Goal: Task Accomplishment & Management: Manage account settings

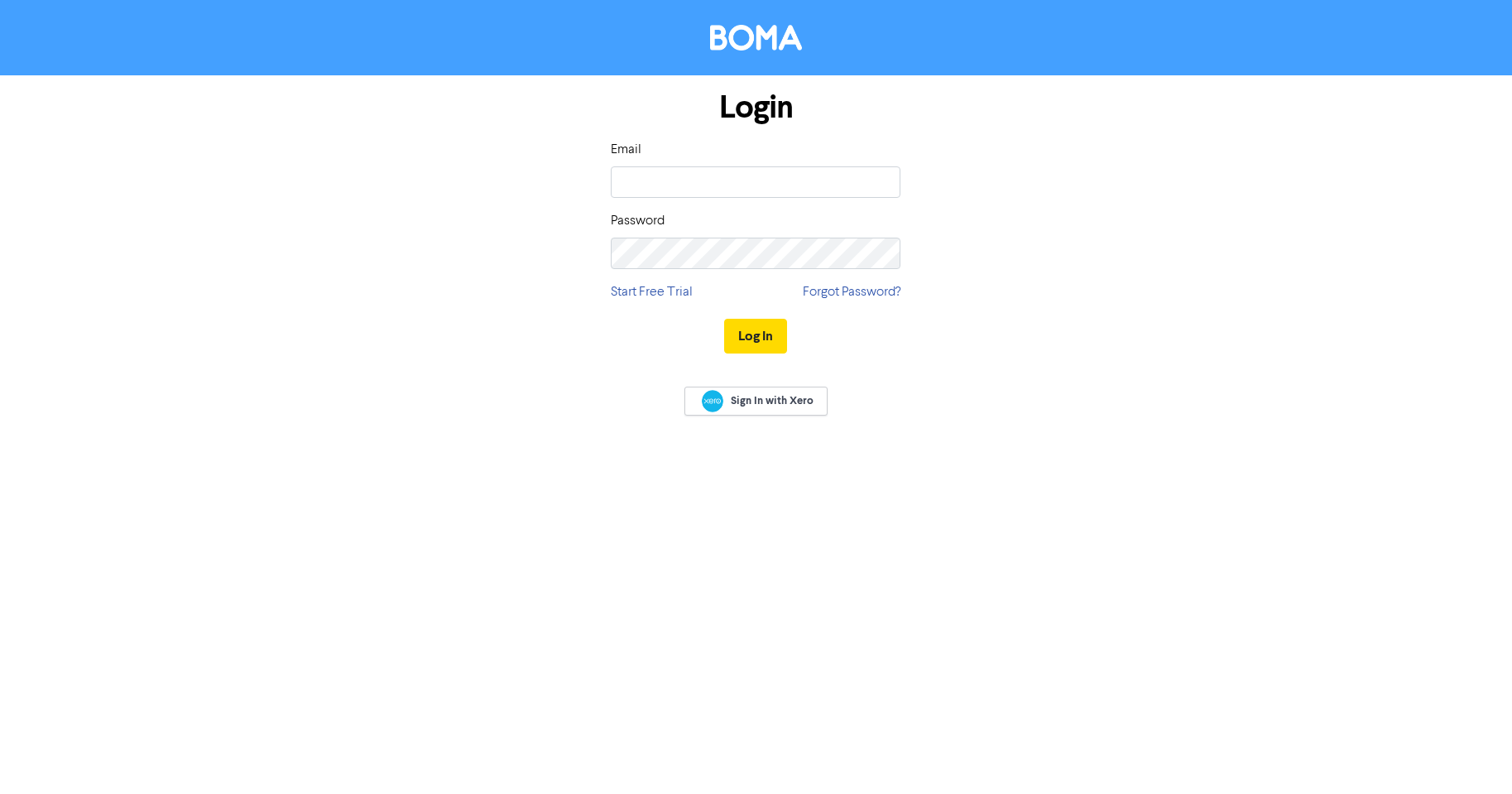
type input "[EMAIL_ADDRESS][DOMAIN_NAME]"
click at [776, 345] on button "Log In" at bounding box center [756, 336] width 63 height 35
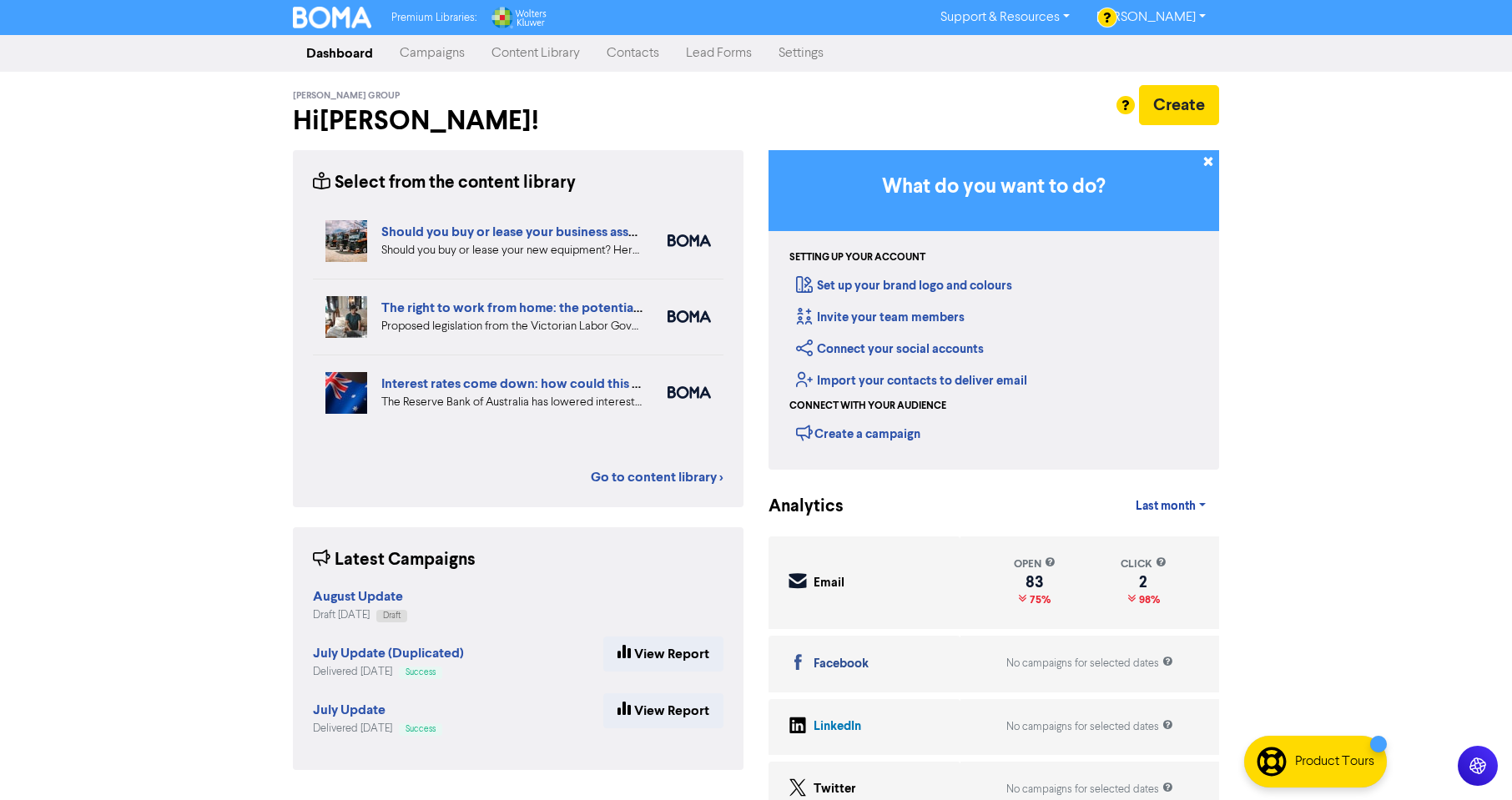
click at [453, 62] on link "Campaigns" at bounding box center [432, 53] width 92 height 34
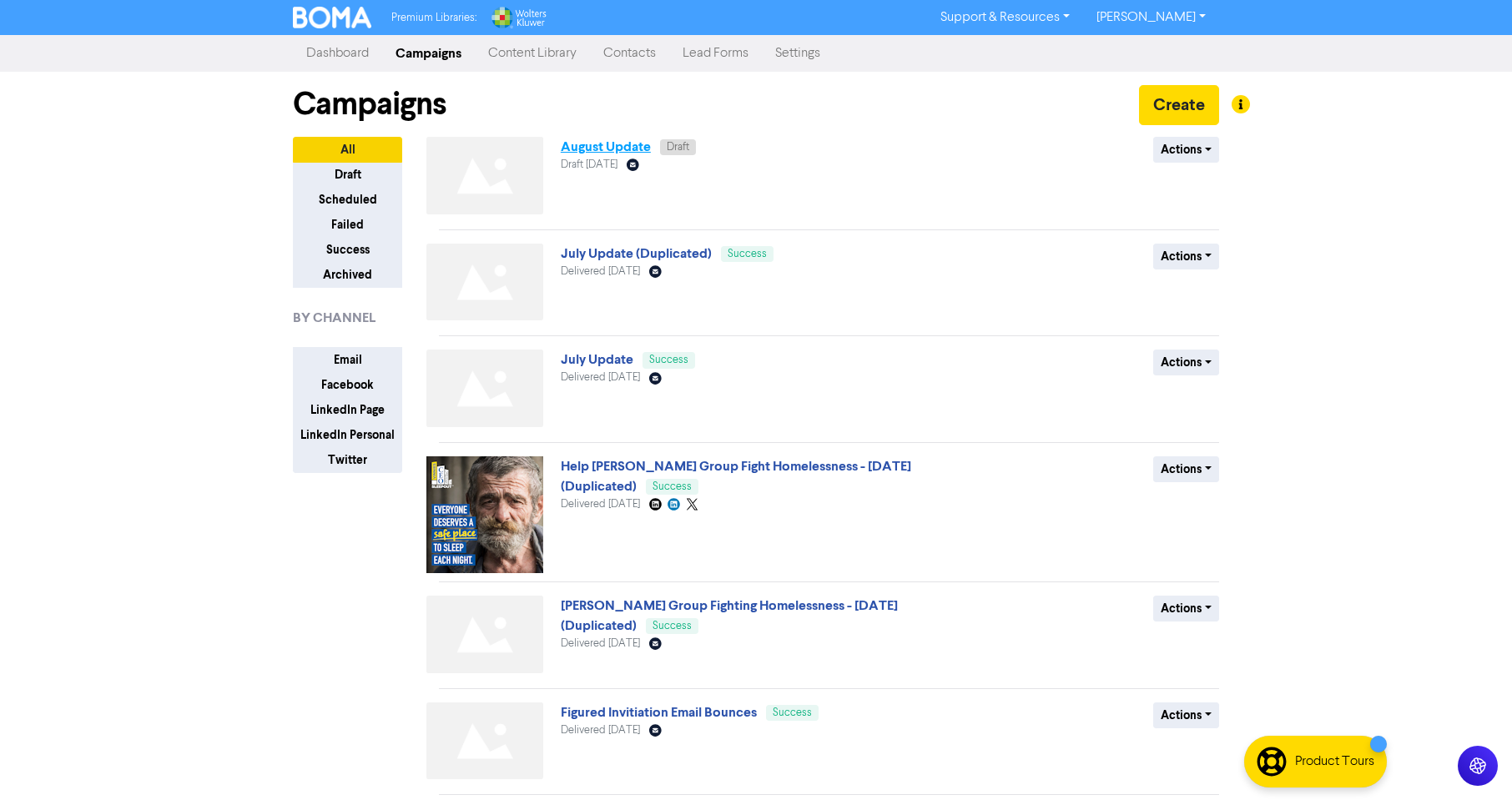
click at [612, 152] on link "August Update" at bounding box center [605, 146] width 90 height 16
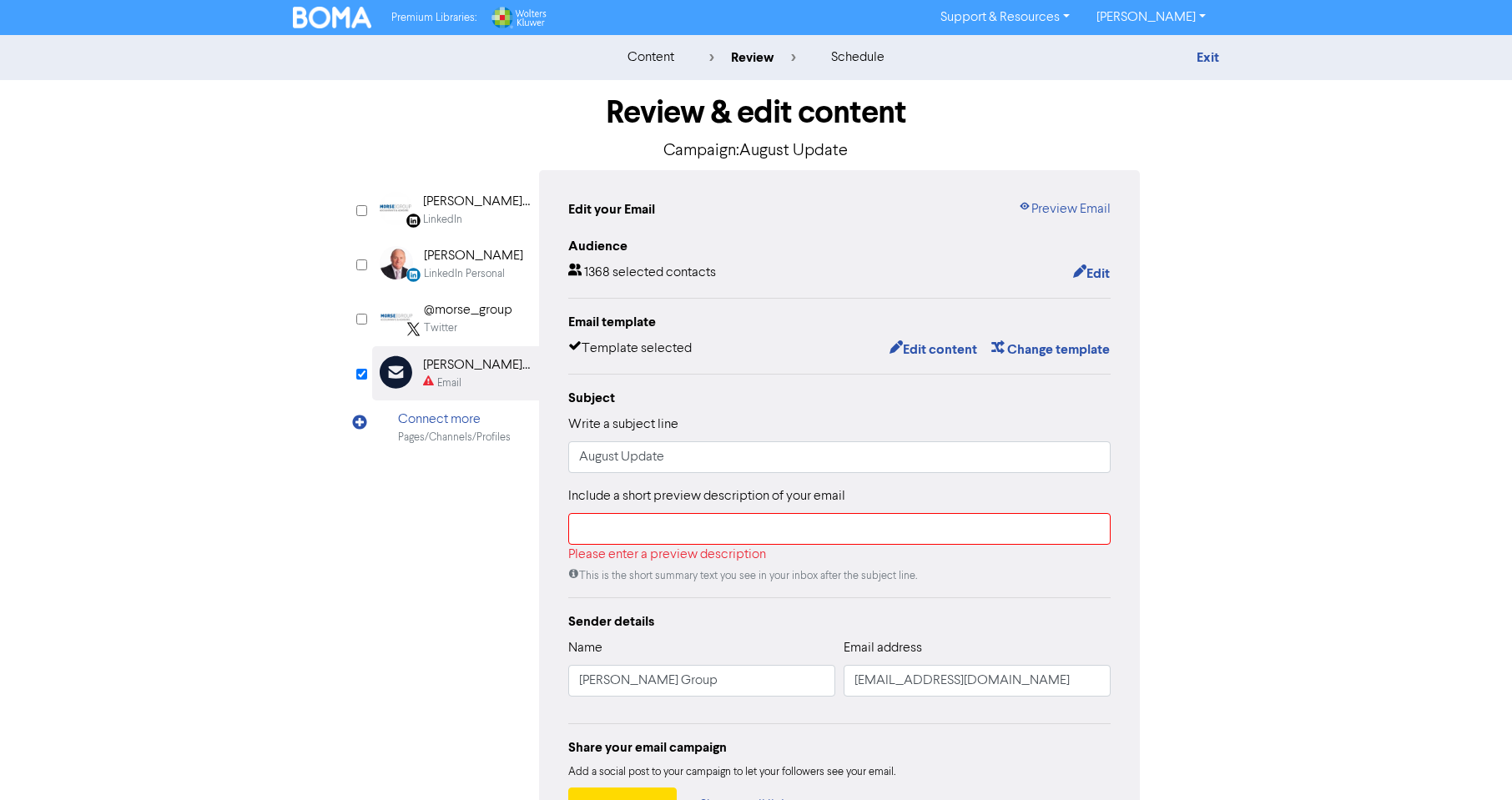
scroll to position [129, 0]
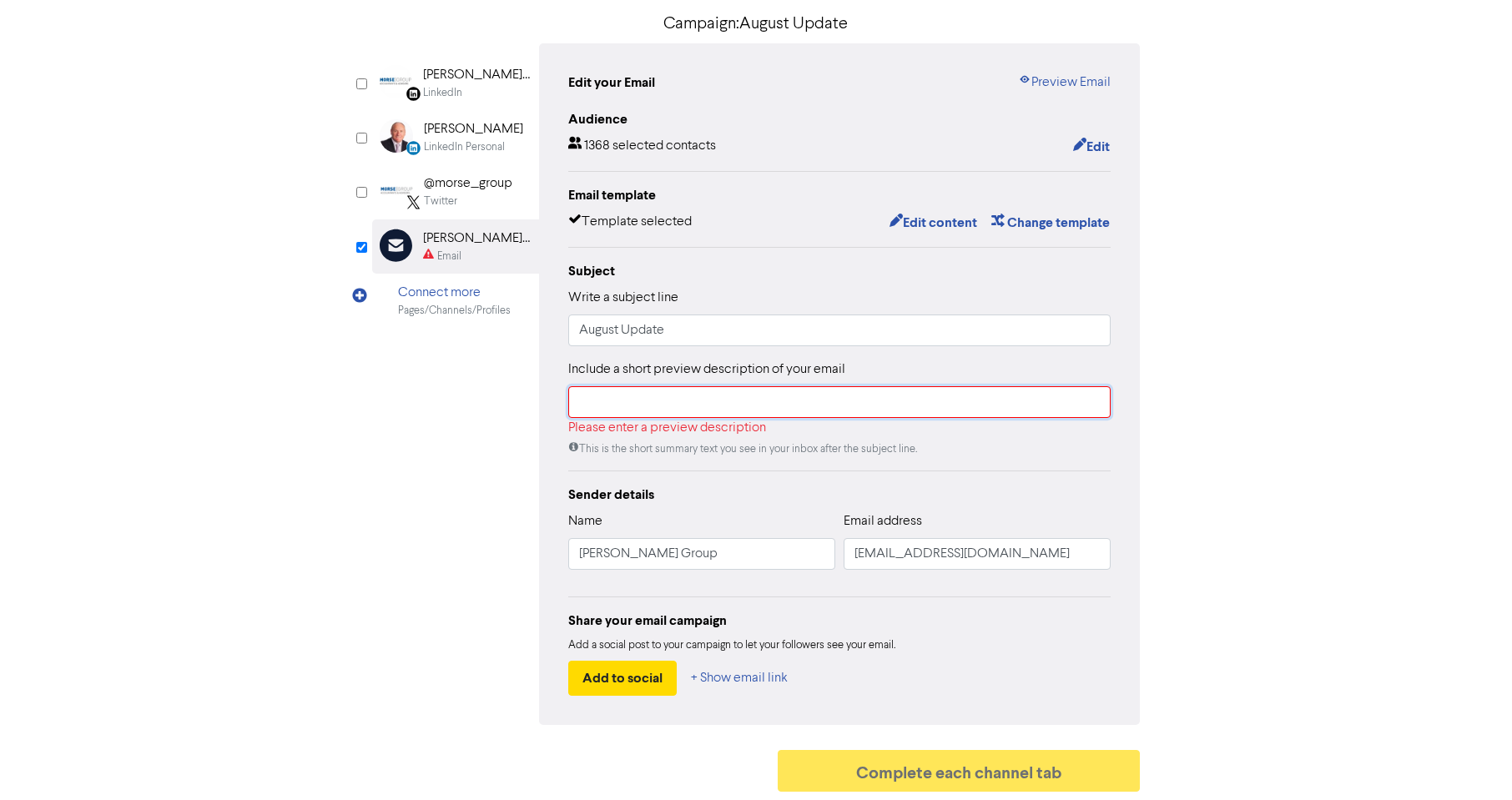
click at [602, 411] on input "text" at bounding box center [839, 402] width 542 height 32
click at [717, 329] on input "August Update" at bounding box center [839, 330] width 542 height 32
drag, startPoint x: 716, startPoint y: 329, endPoint x: 487, endPoint y: 342, distance: 229.4
click at [487, 342] on div "LinkedIn Page Created with Sketch. [PERSON_NAME] Group LinkedIn LinkedIn Person…" at bounding box center [756, 383] width 768 height 681
type input "Business Adviser [DATE]"
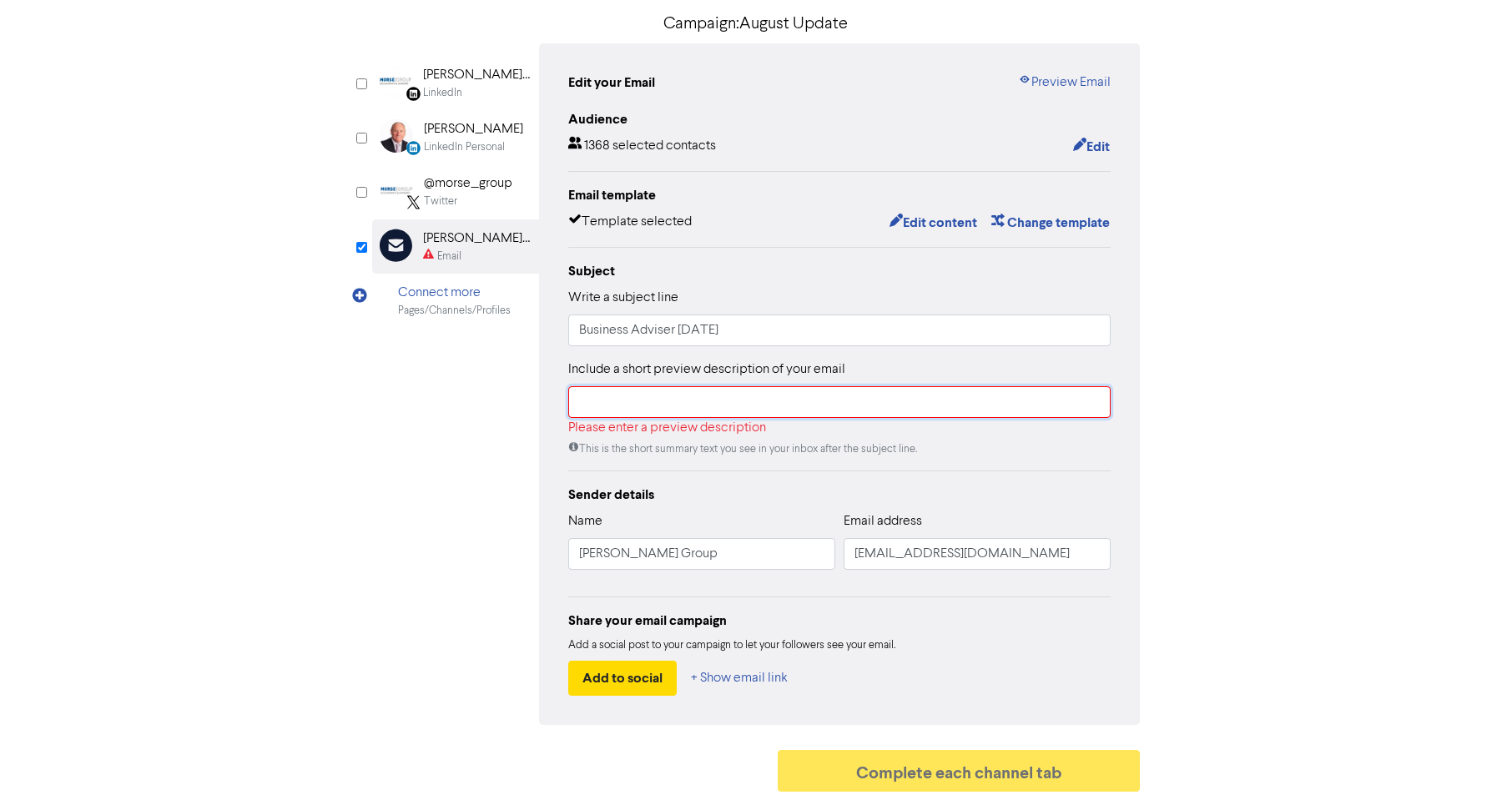
click at [658, 416] on input "text" at bounding box center [839, 402] width 542 height 32
paste input "Welcome to the latest issue of Business Adviser - our quarterly newsletter for …"
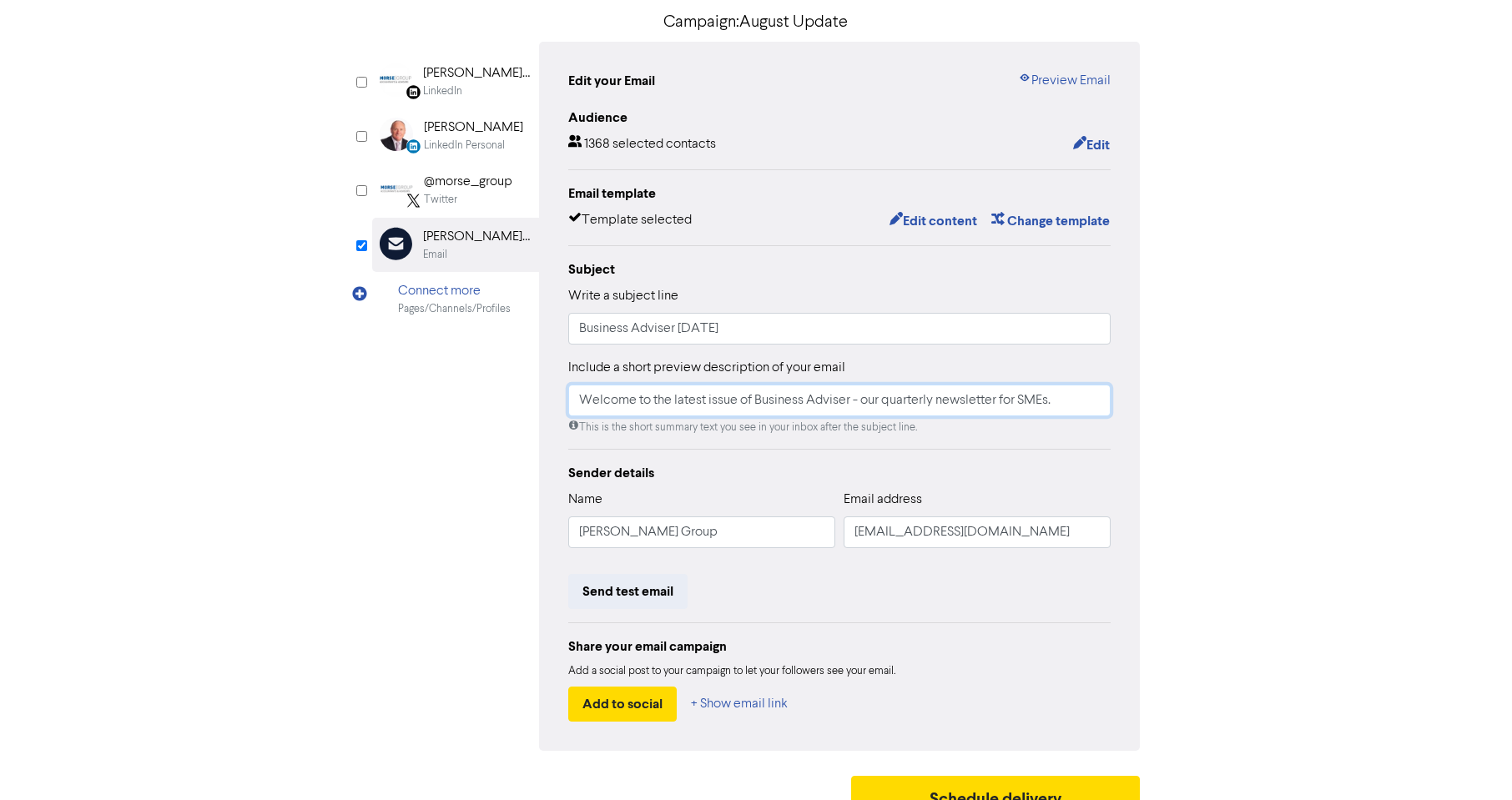
click at [934, 402] on input "Welcome to the latest issue of Business Adviser - our quarterly newsletter for …" at bounding box center [839, 400] width 542 height 32
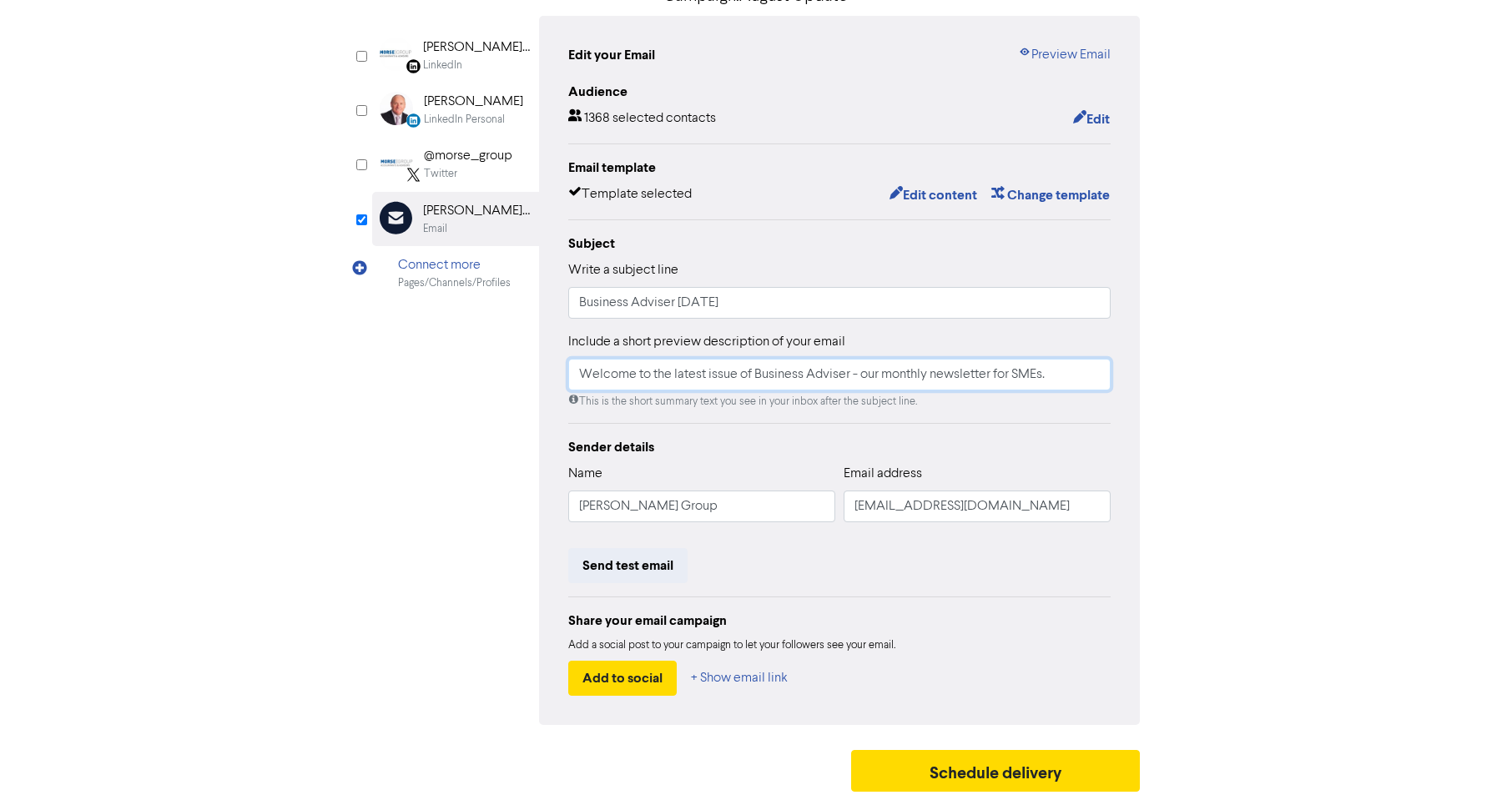
scroll to position [0, 0]
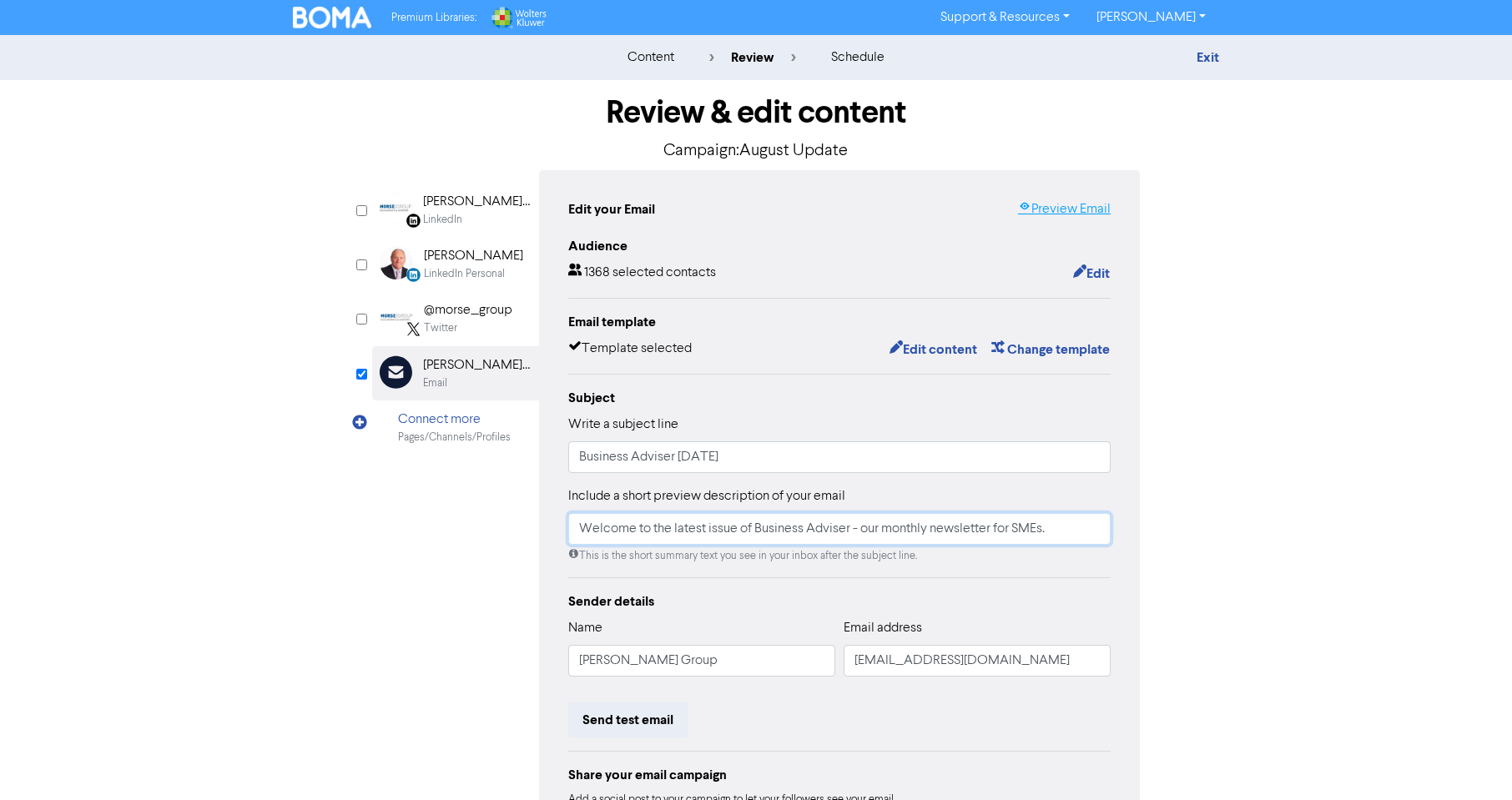
type input "Welcome to the latest issue of Business Adviser - our monthly newsletter for SM…"
click at [1037, 216] on link "Preview Email" at bounding box center [1065, 209] width 93 height 20
click at [346, 21] on img at bounding box center [332, 17] width 78 height 21
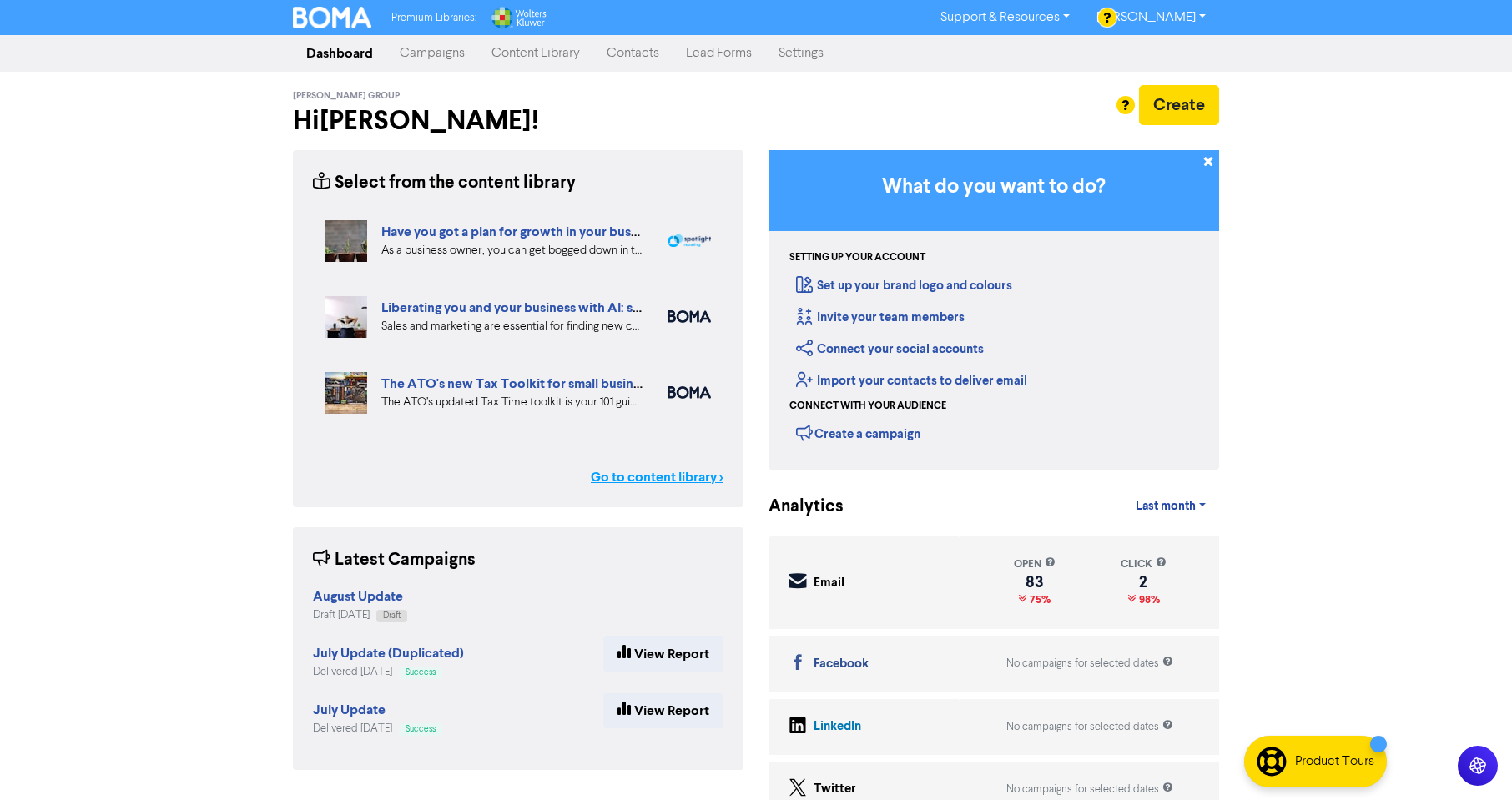
click at [664, 483] on link "Go to content library >" at bounding box center [657, 477] width 132 height 20
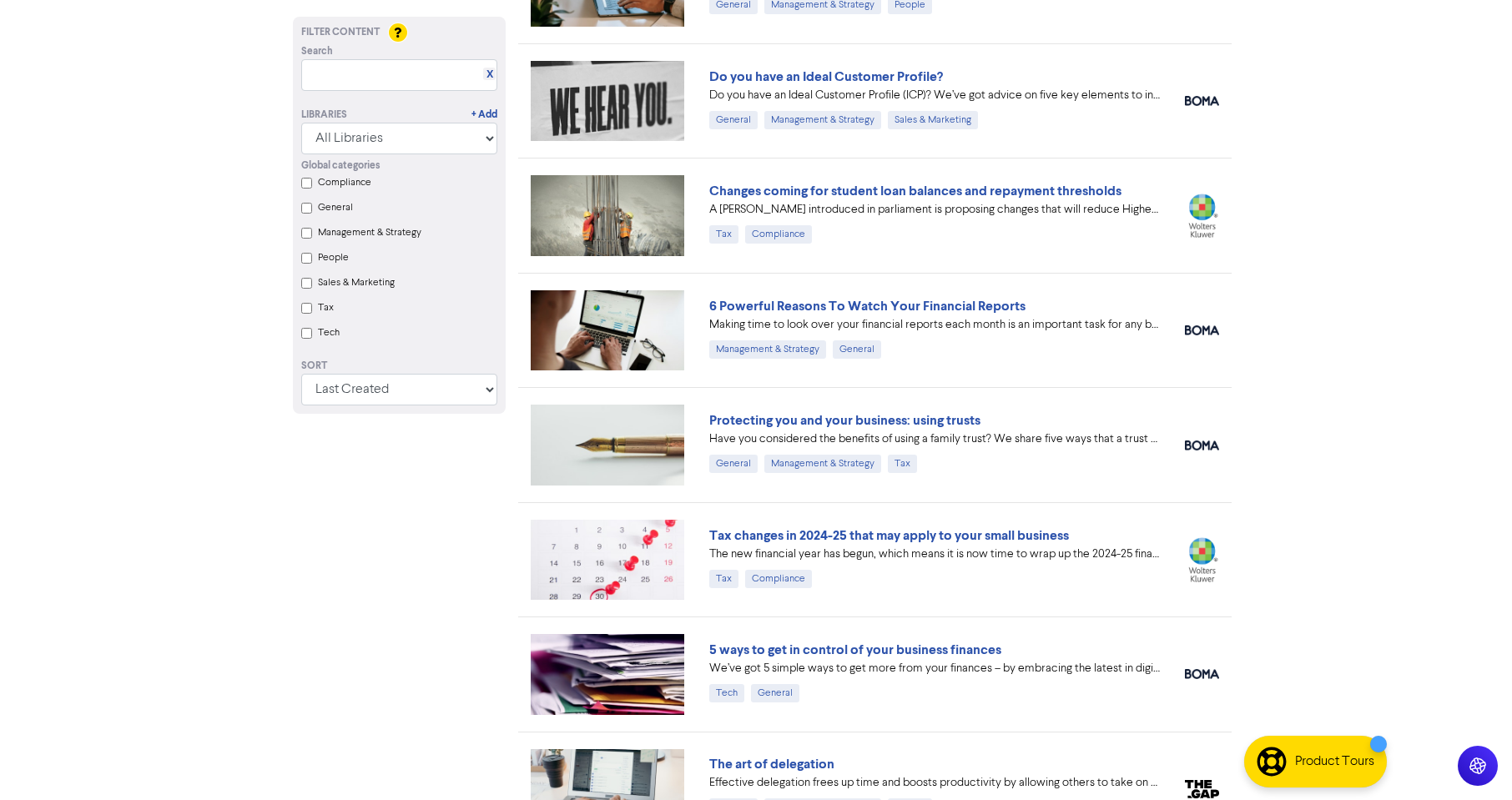
scroll to position [2336, 0]
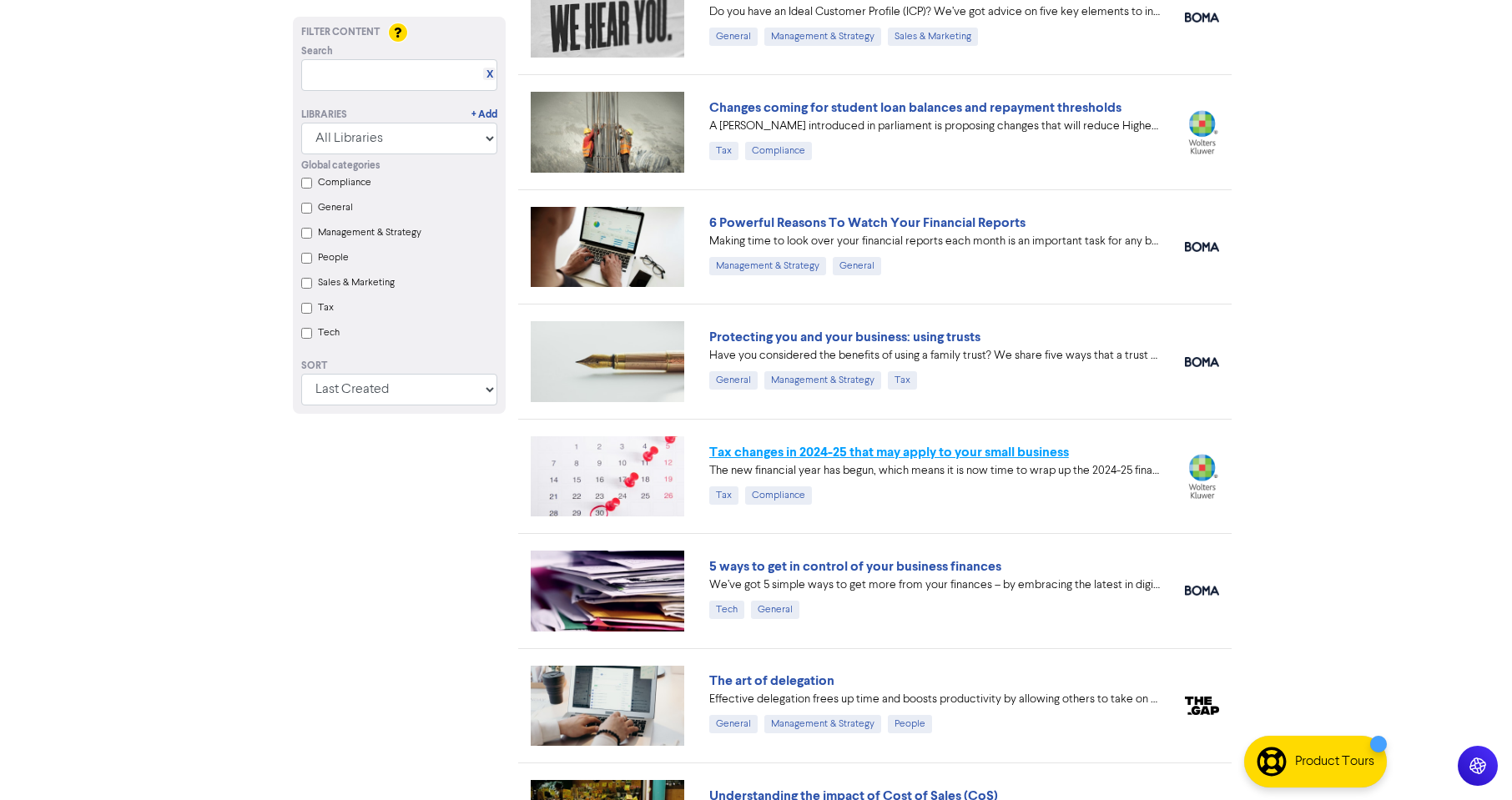
click at [933, 452] on link "Tax changes in 2024-25 that may apply to your small business" at bounding box center [889, 452] width 359 height 16
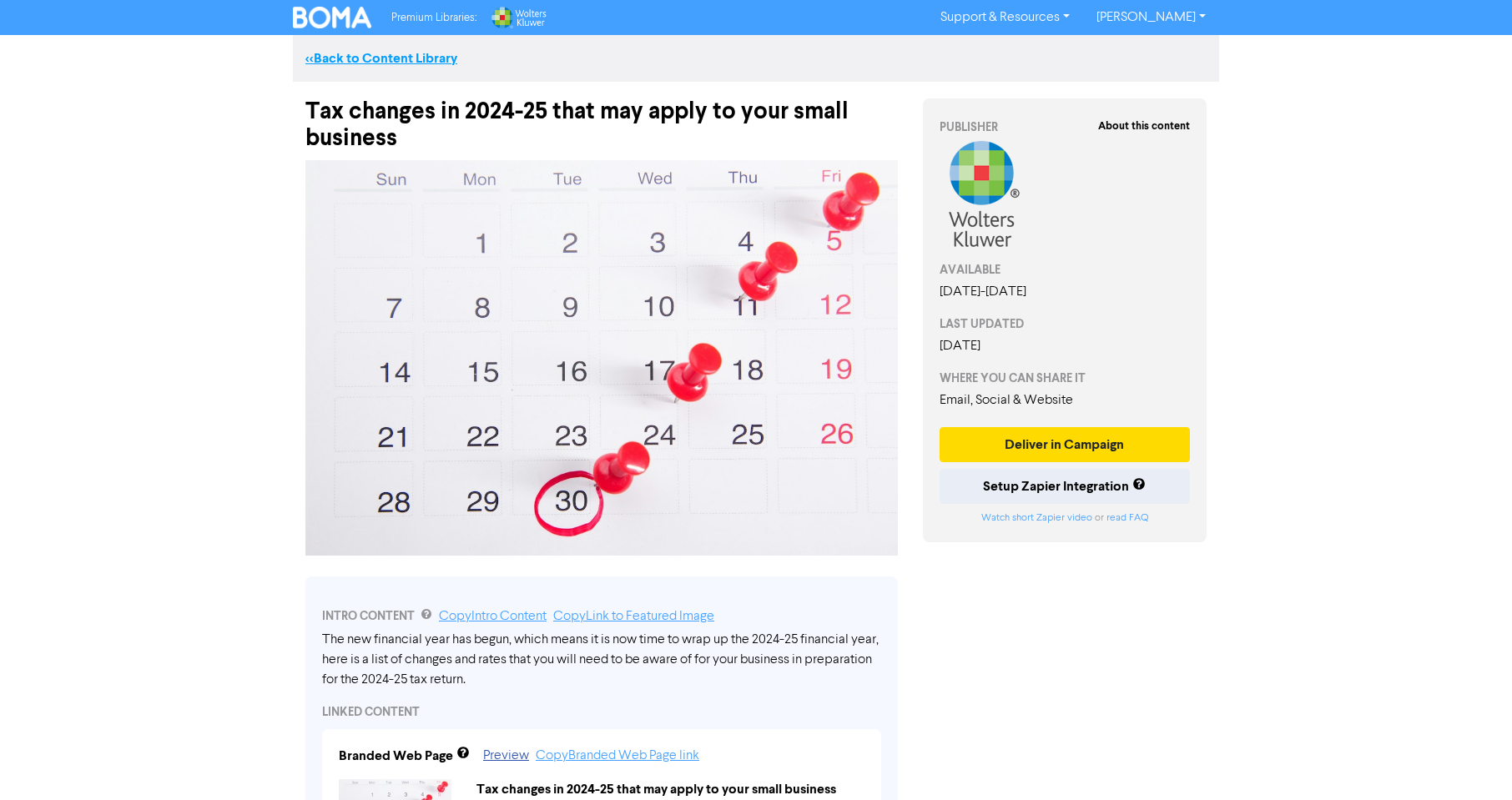
click at [351, 64] on link "<< Back to Content Library" at bounding box center [381, 58] width 152 height 16
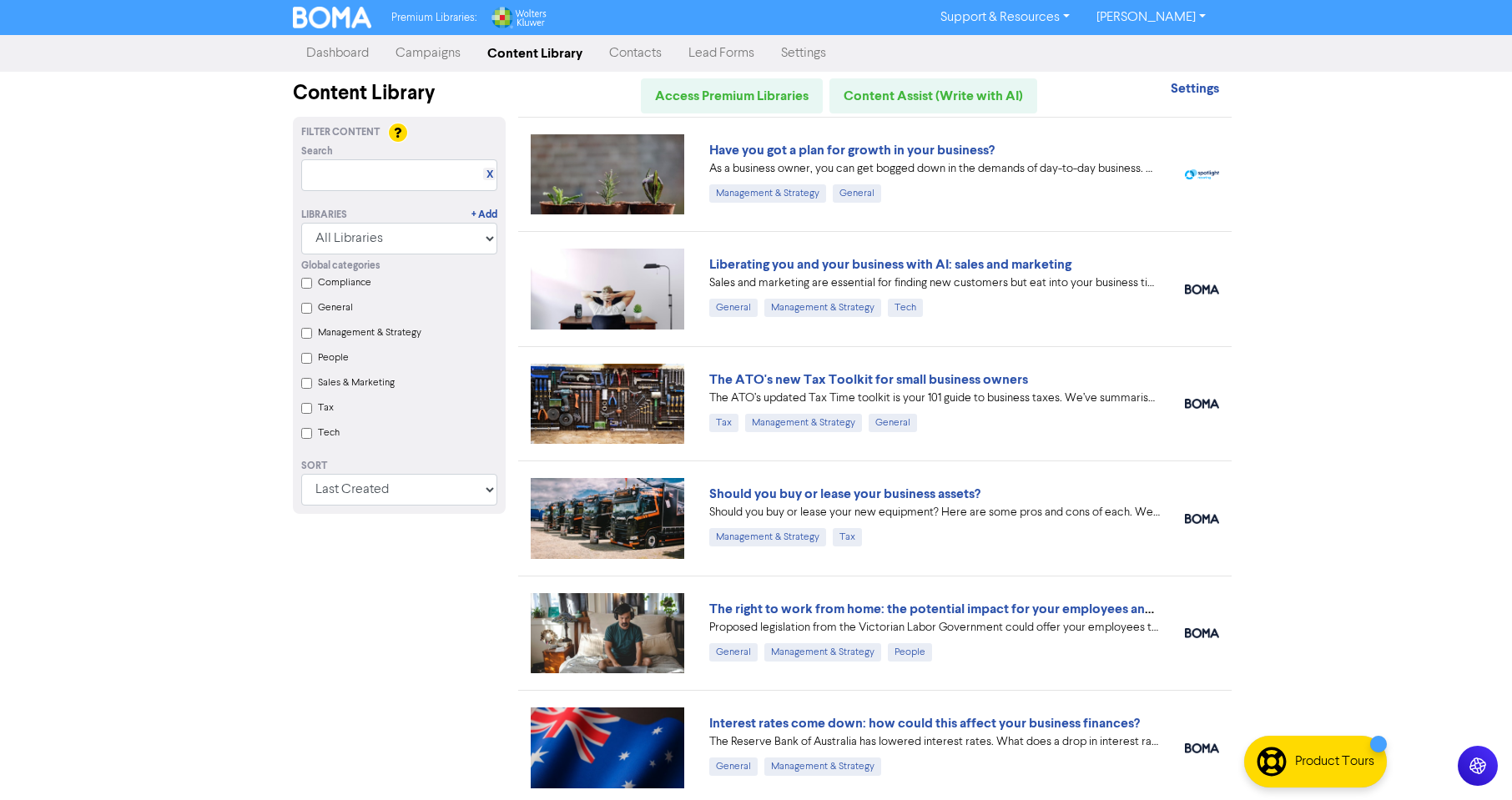
click at [534, 54] on link "Content Library" at bounding box center [535, 53] width 122 height 34
click at [1452, 204] on div "Premium Libraries: Support & Resources Video Tutorials FAQ & Guides Marketing E…" at bounding box center [756, 400] width 1512 height 800
click at [435, 50] on link "Campaigns" at bounding box center [428, 53] width 92 height 34
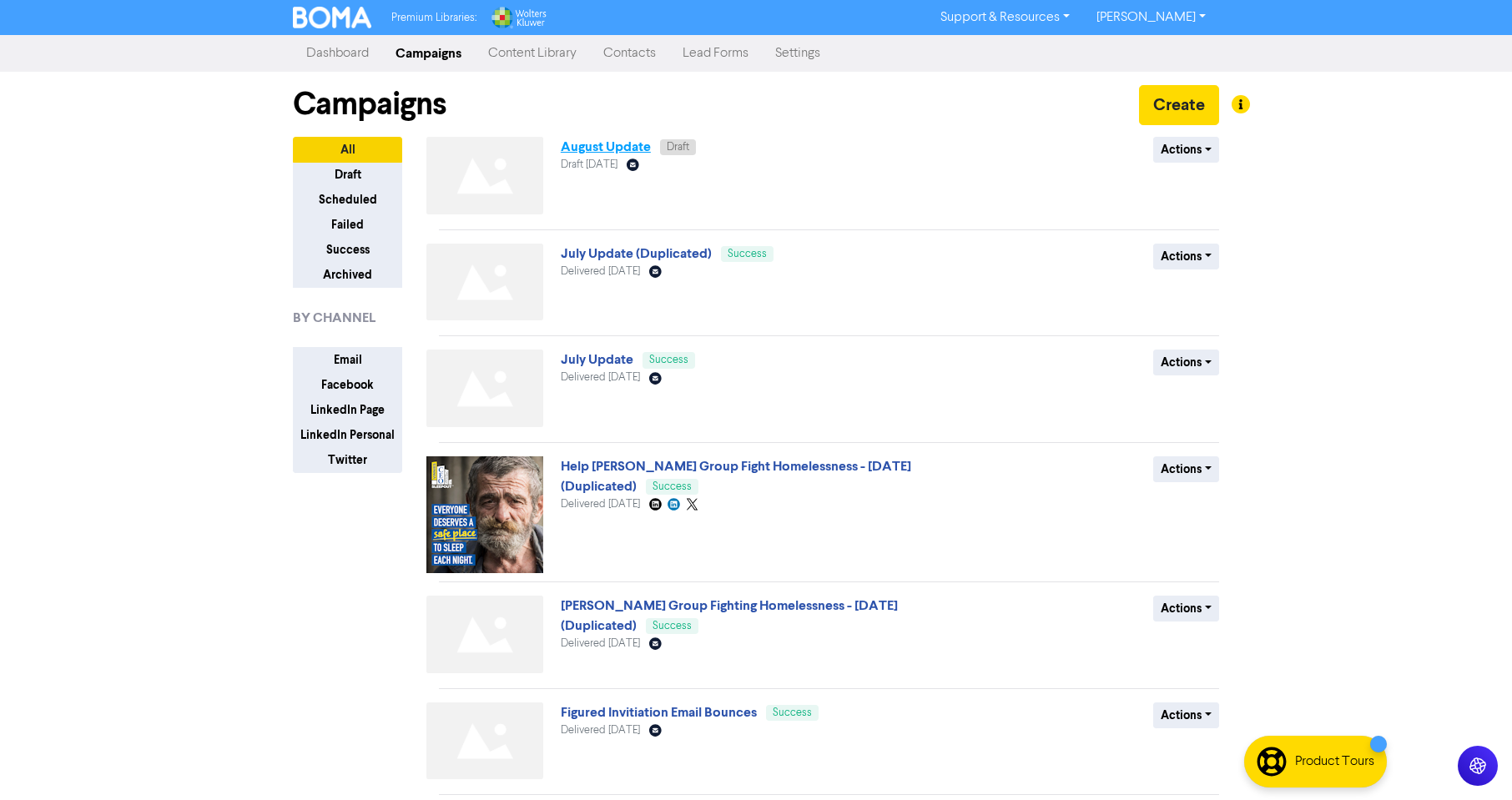
click at [601, 153] on link "August Update" at bounding box center [605, 146] width 90 height 16
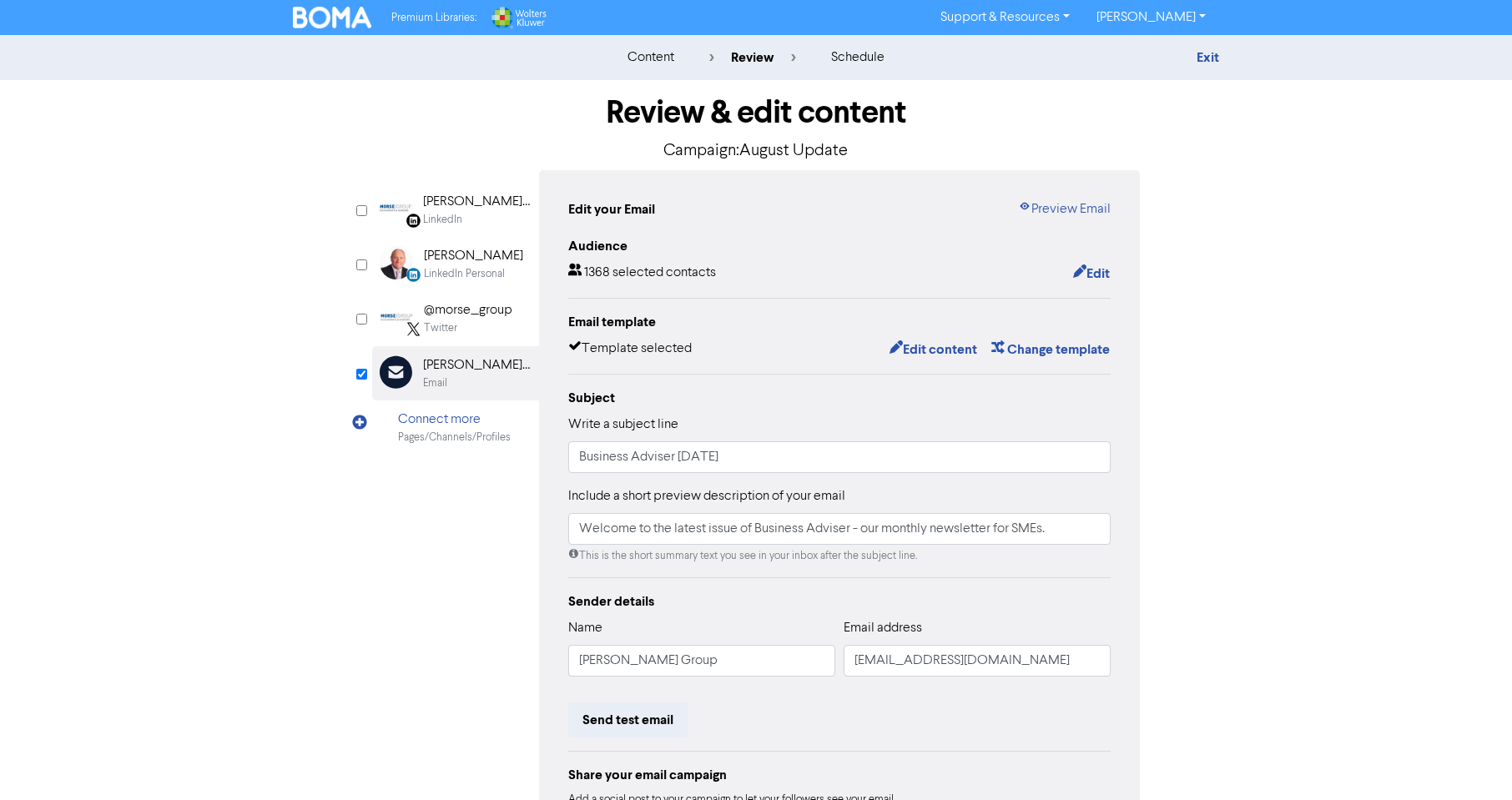
scroll to position [83, 0]
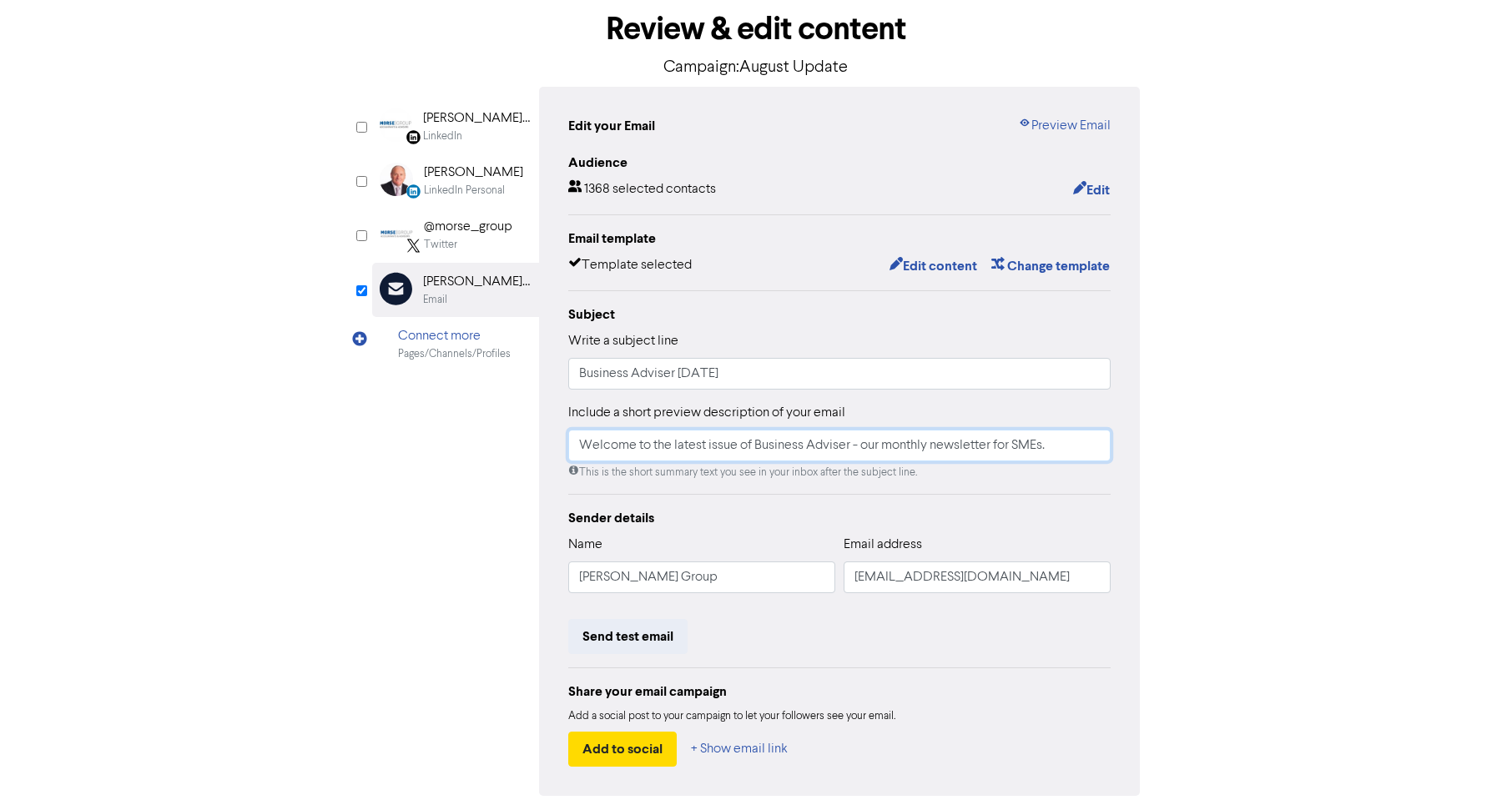
click at [756, 448] on input "Welcome to the latest issue of Business Adviser - our monthly newsletter for SM…" at bounding box center [839, 445] width 542 height 32
type input "Welcome to the latest issue of Tax Adviser - our monthly newsletter for SMEs."
drag, startPoint x: 627, startPoint y: 376, endPoint x: 504, endPoint y: 379, distance: 123.0
click at [504, 379] on div "LinkedIn Page Created with Sketch. Morse Group LinkedIn LinkedIn Personal Creat…" at bounding box center [756, 441] width 768 height 709
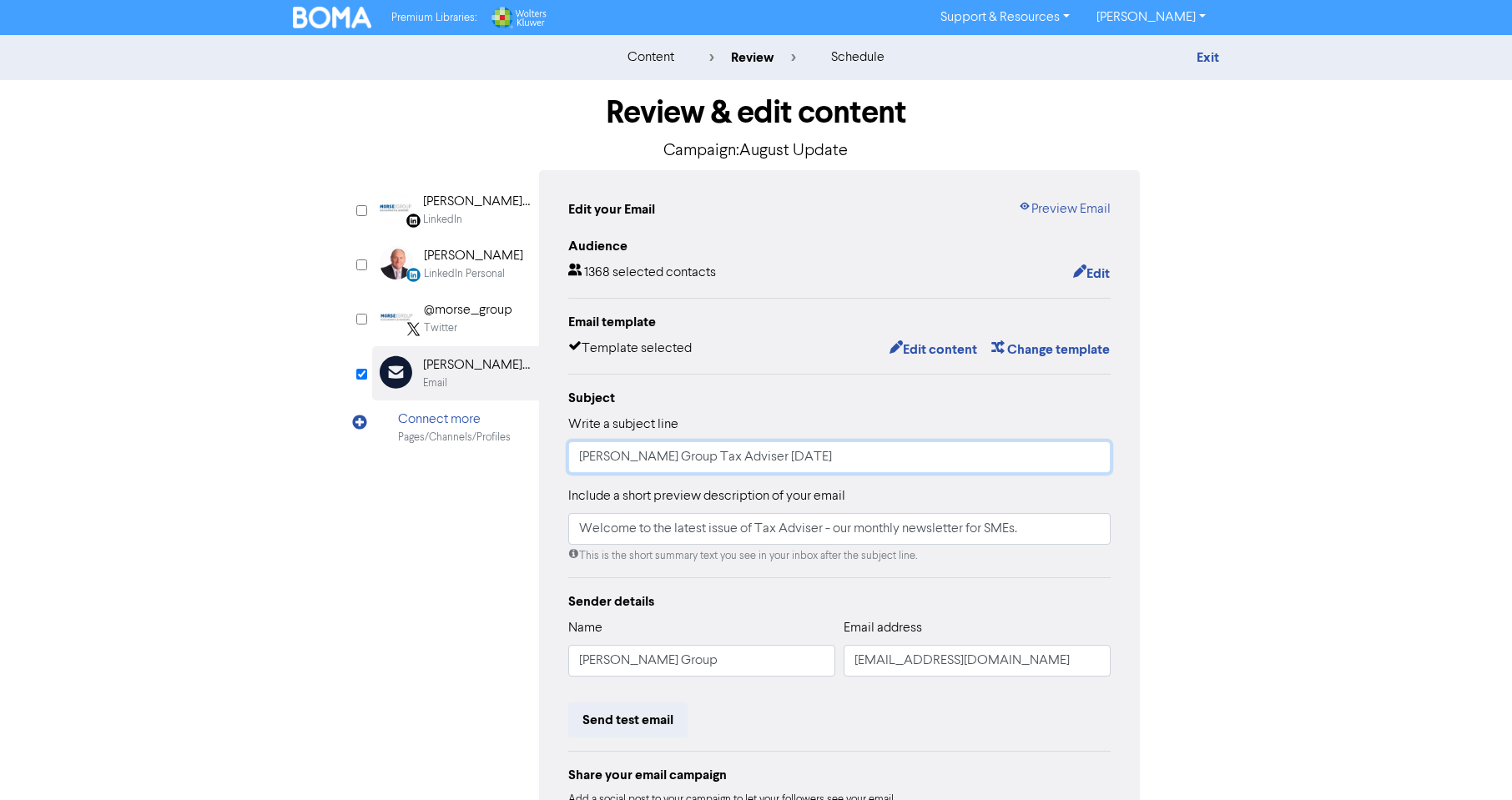
scroll to position [156, 0]
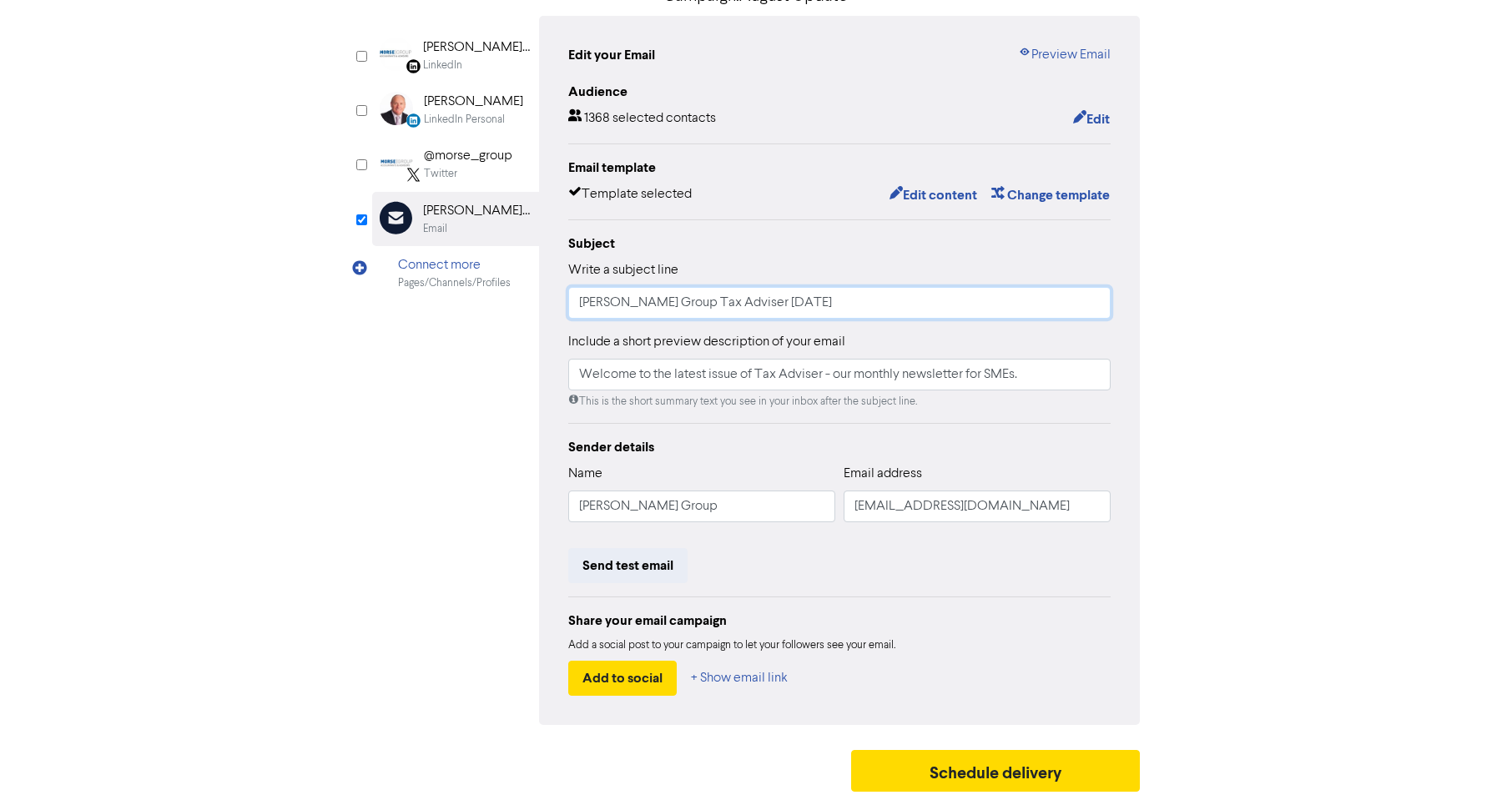
type input "Morse Group Tax Adviser September 2025"
click at [681, 500] on input "[PERSON_NAME] Group" at bounding box center [701, 506] width 267 height 32
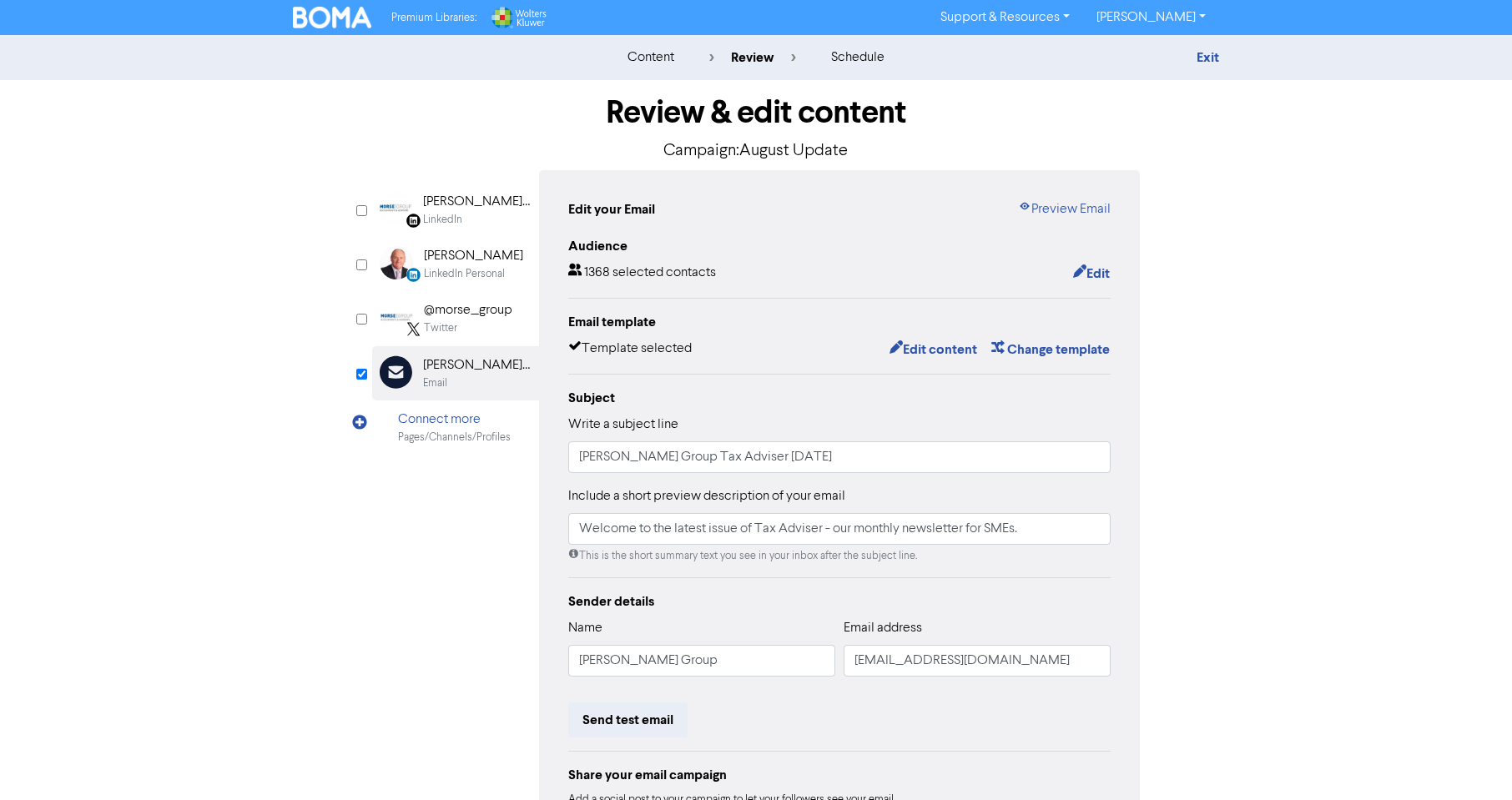
click at [337, 21] on img at bounding box center [332, 17] width 78 height 21
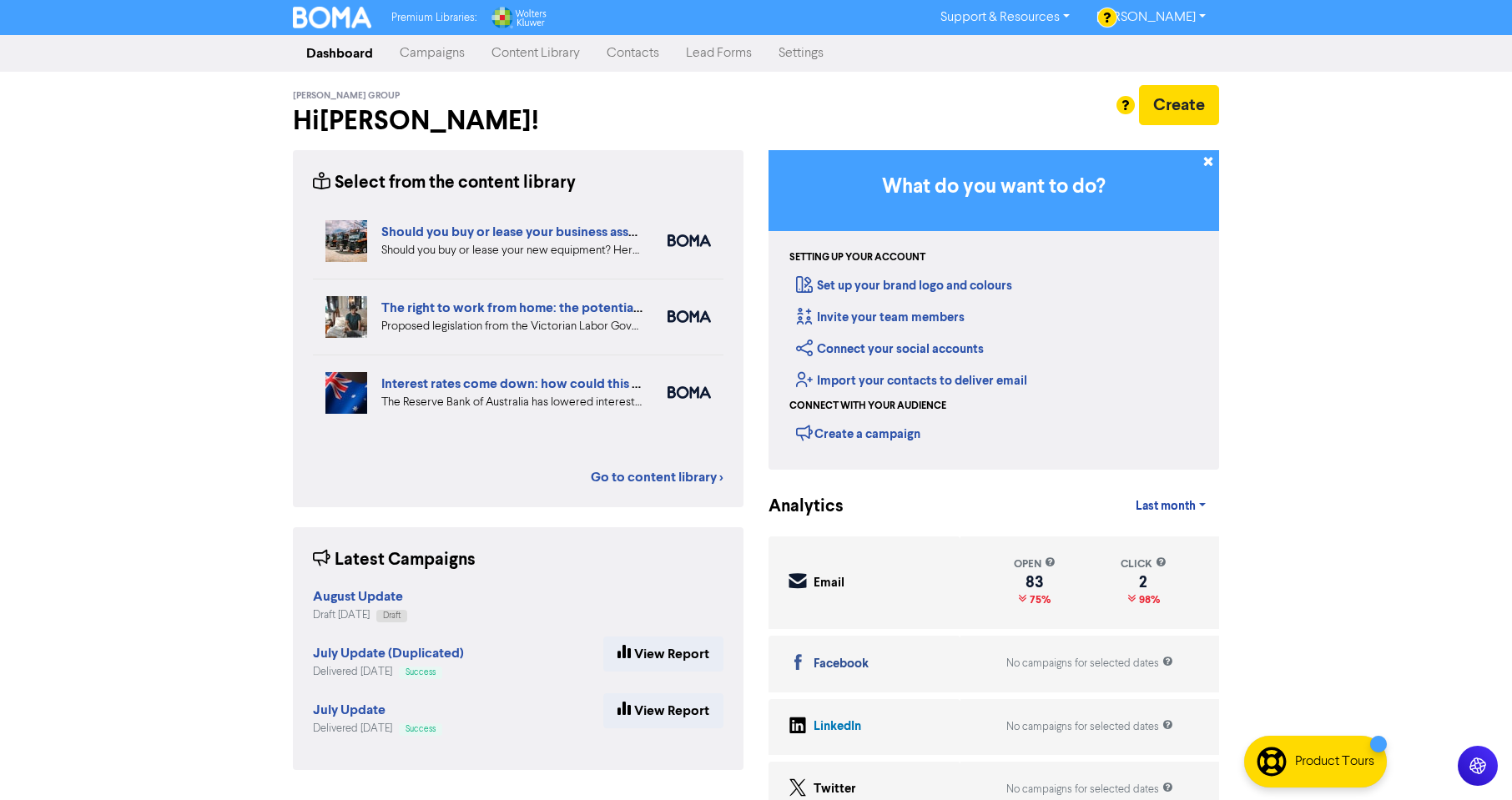
click at [1203, 19] on link "[PERSON_NAME]" at bounding box center [1151, 17] width 136 height 27
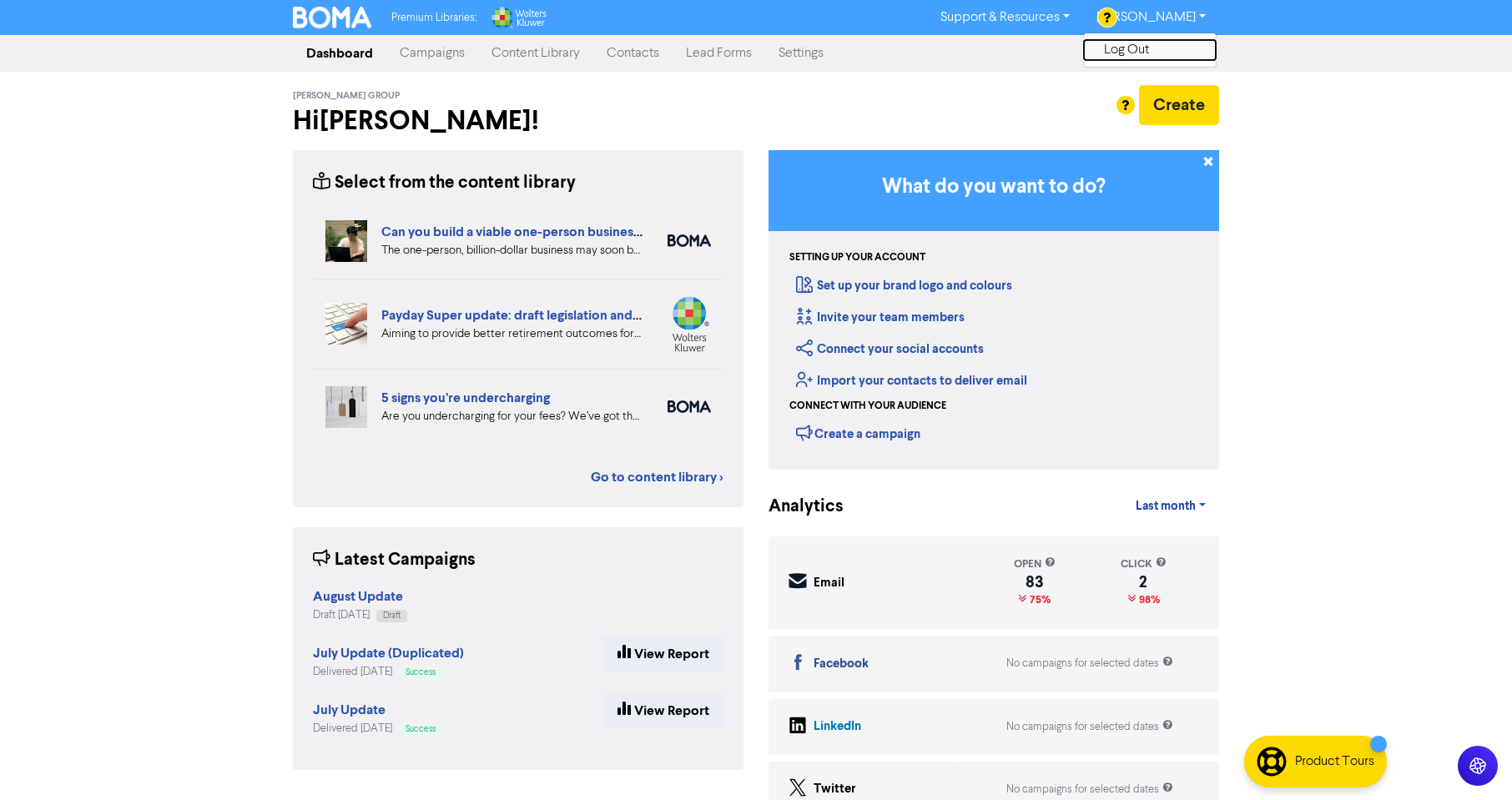
click at [1152, 51] on button "Log Out" at bounding box center [1149, 50] width 132 height 20
